Goal: Find specific page/section: Find specific page/section

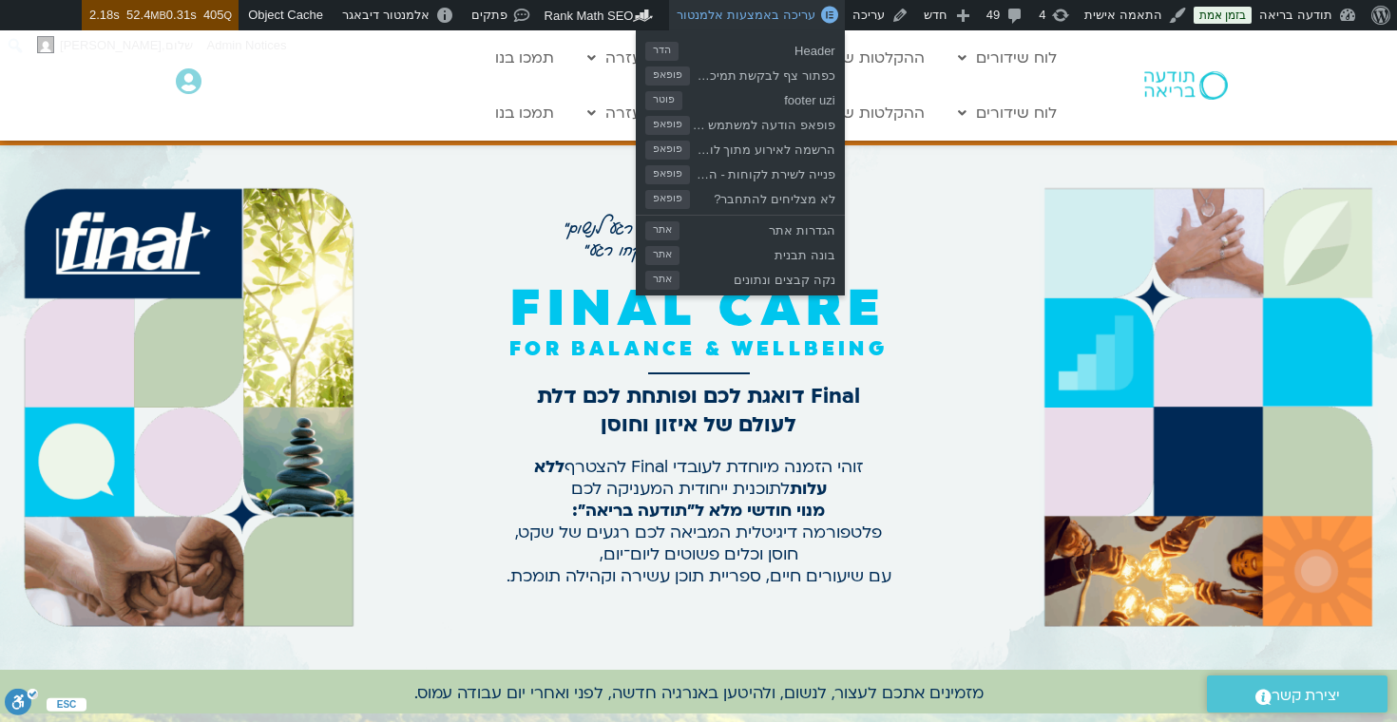
click at [769, 20] on span "עריכה באמצעות אלמנטור" at bounding box center [746, 15] width 138 height 14
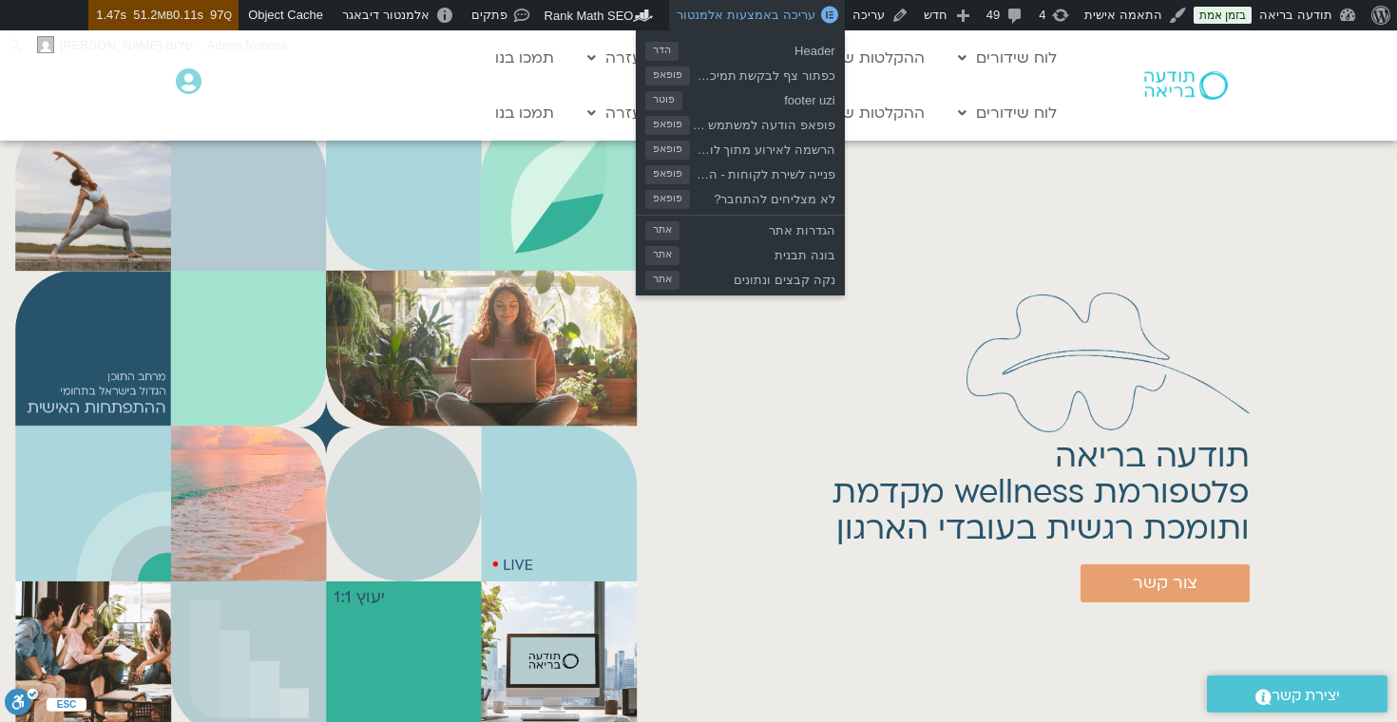
click at [762, 13] on span "עריכה באמצעות אלמנטור" at bounding box center [746, 15] width 138 height 14
